Goal: Navigation & Orientation: Find specific page/section

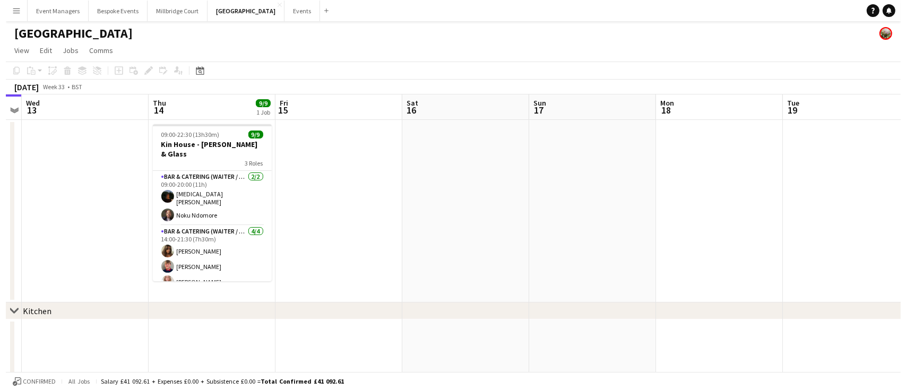
scroll to position [0, 369]
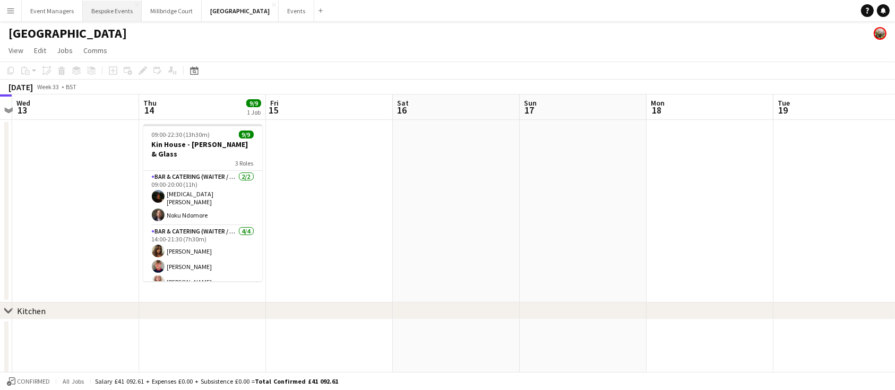
click at [88, 6] on button "Bespoke Events Close" at bounding box center [112, 11] width 59 height 21
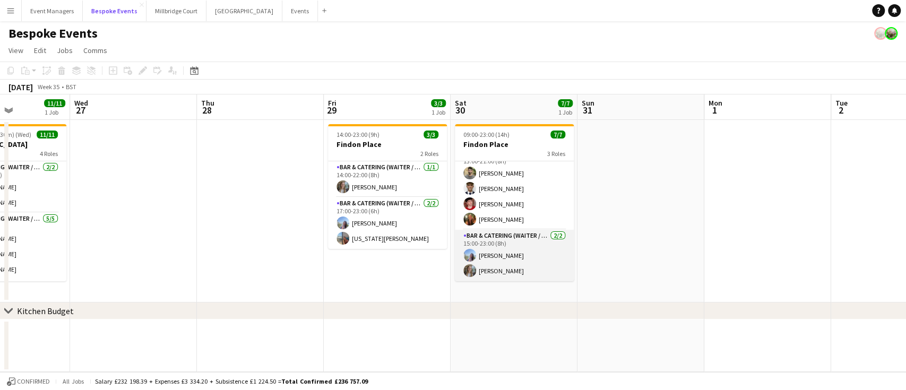
scroll to position [14, 0]
